Goal: Information Seeking & Learning: Learn about a topic

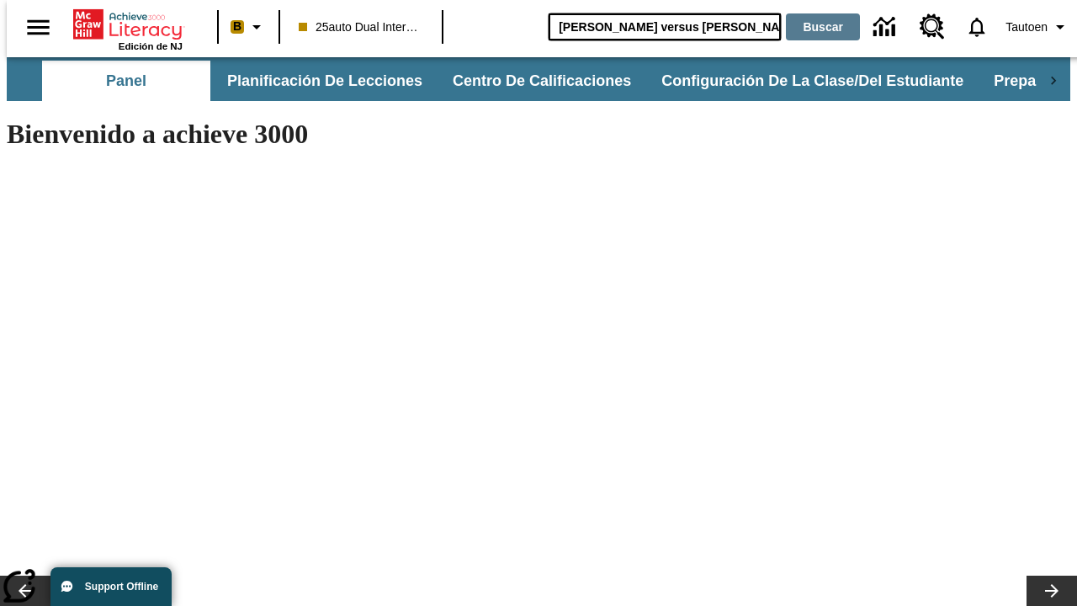
type input "[PERSON_NAME] versus [PERSON_NAME]"
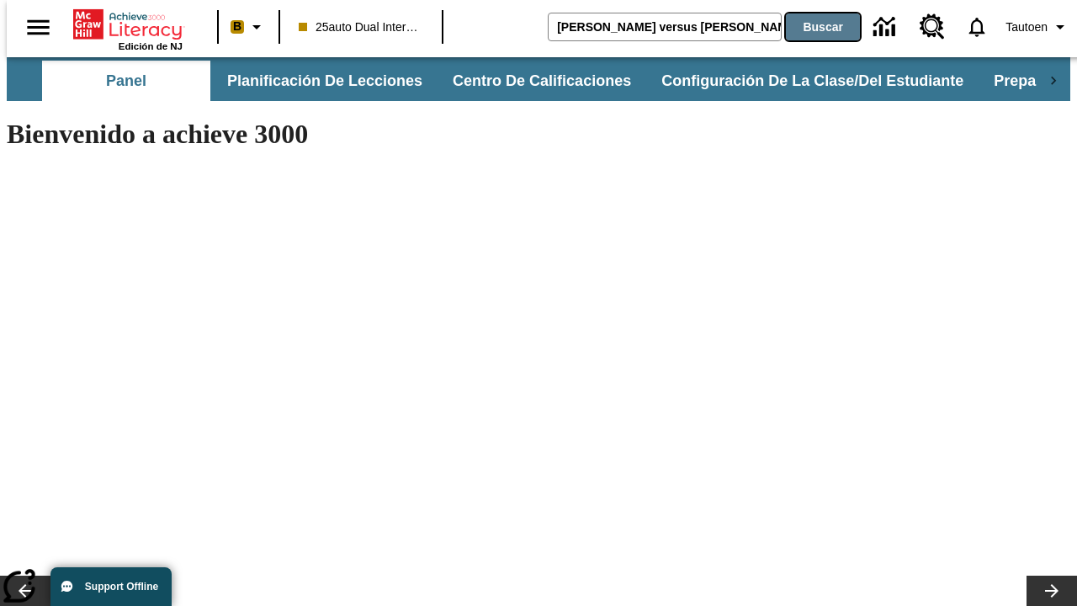
click at [812, 27] on button "Buscar" at bounding box center [823, 26] width 74 height 27
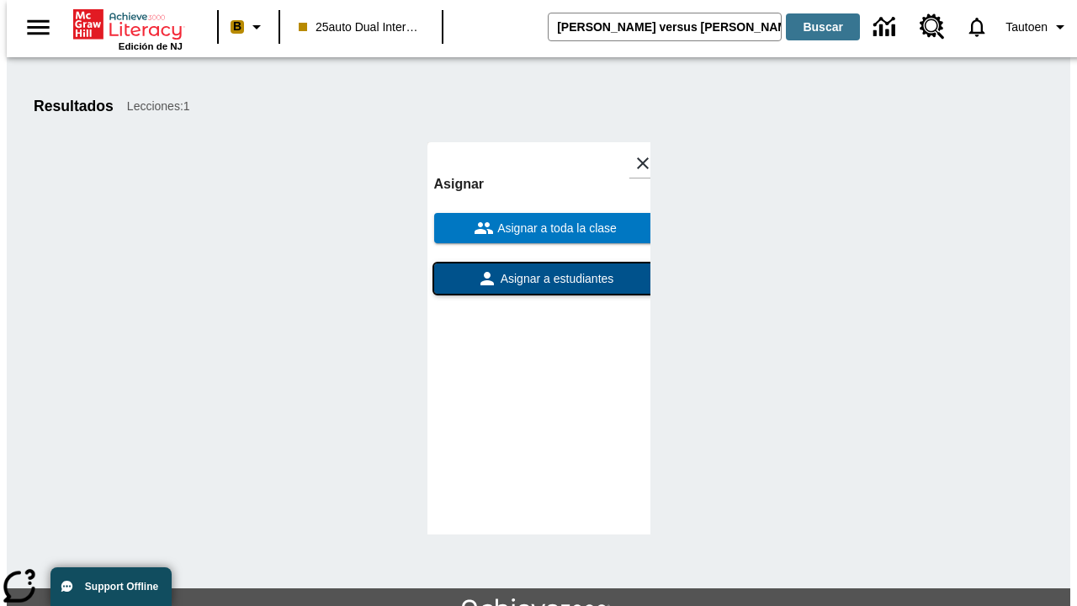
click at [539, 270] on span "Asignar a estudiantes" at bounding box center [555, 279] width 117 height 18
